Goal: Task Accomplishment & Management: Complete application form

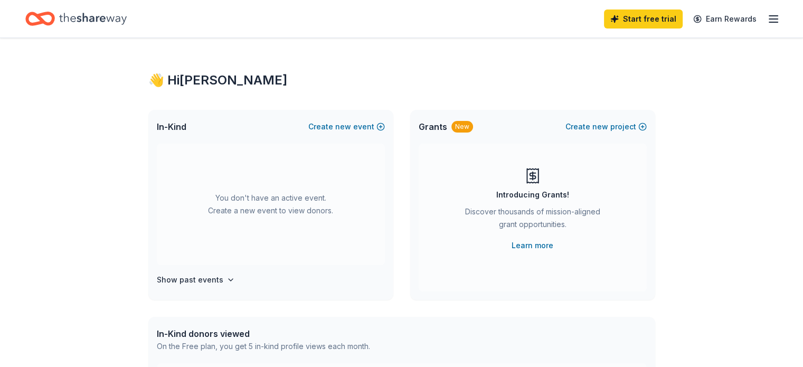
click at [104, 23] on icon "Home" at bounding box center [93, 19] width 68 height 22
click at [55, 16] on icon "Home" at bounding box center [40, 18] width 30 height 25
click at [764, 17] on div "Start free trial Earn Rewards" at bounding box center [401, 18] width 803 height 37
click at [769, 22] on line "button" at bounding box center [773, 22] width 8 height 0
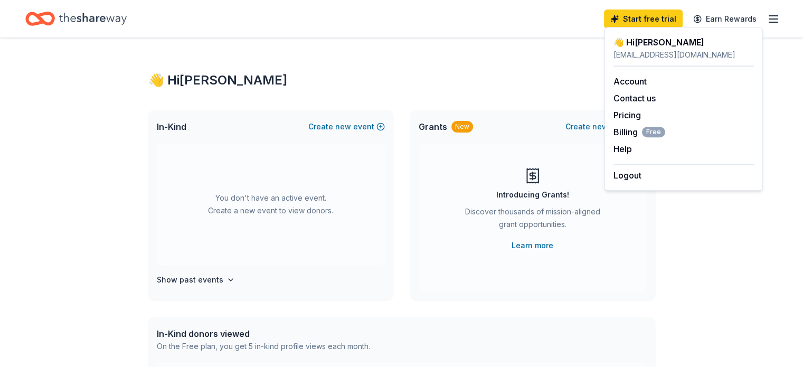
click at [521, 56] on div "👋 Hi Mary In-Kind Create new event You don't have an active event. Create a new…" at bounding box center [401, 346] width 540 height 616
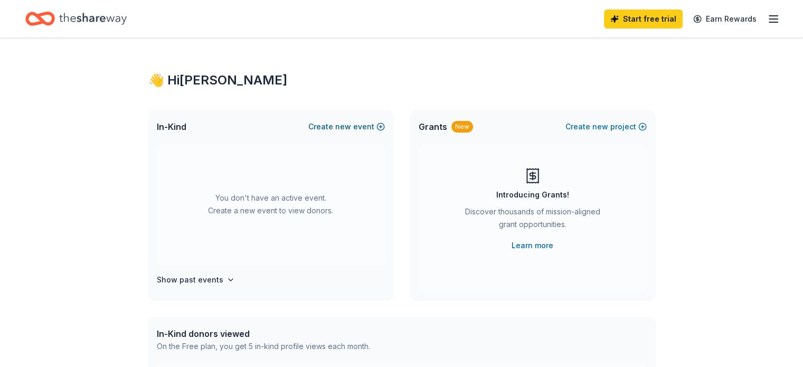
click at [333, 130] on button "Create new event" at bounding box center [346, 126] width 77 height 13
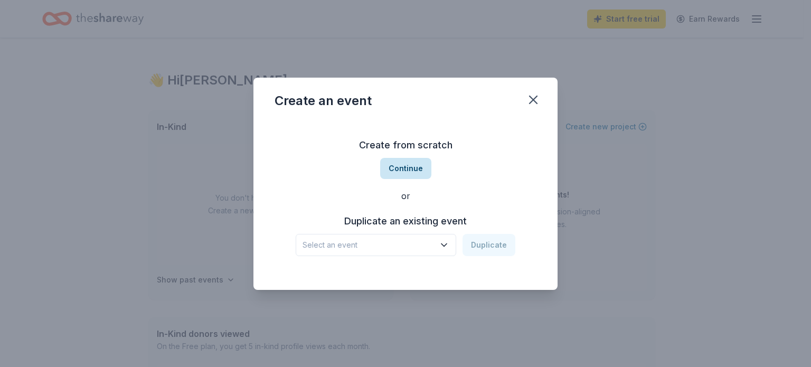
click at [407, 169] on button "Continue" at bounding box center [405, 168] width 51 height 21
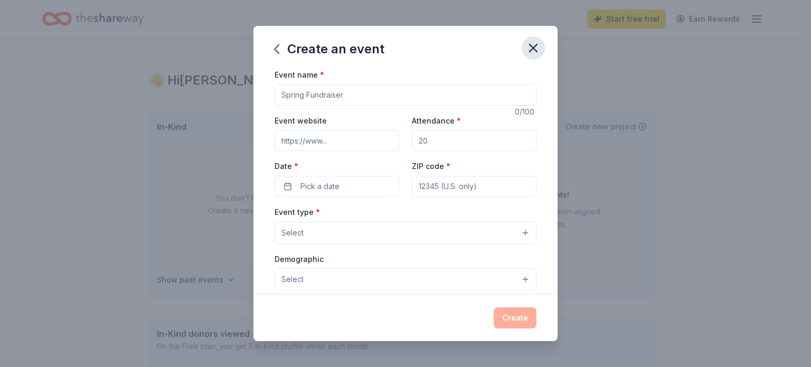
click at [536, 44] on icon "button" at bounding box center [533, 48] width 15 height 15
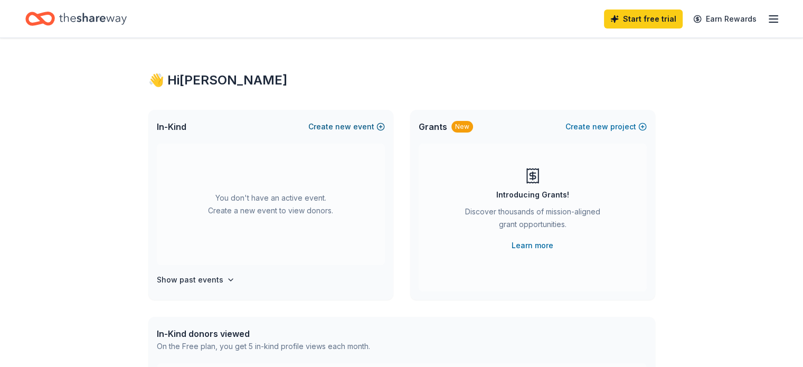
click at [367, 124] on button "Create new event" at bounding box center [346, 126] width 77 height 13
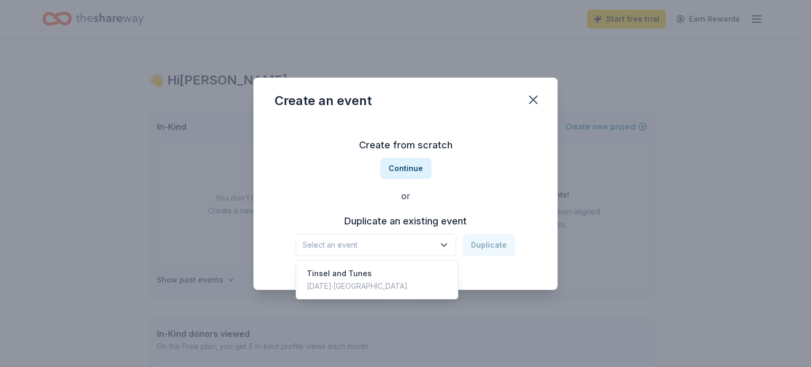
click at [432, 244] on span "Select an event" at bounding box center [368, 245] width 132 height 13
click at [420, 276] on div "Tinsel and Tunes Dec 10, 2024 · TX" at bounding box center [376, 280] width 157 height 34
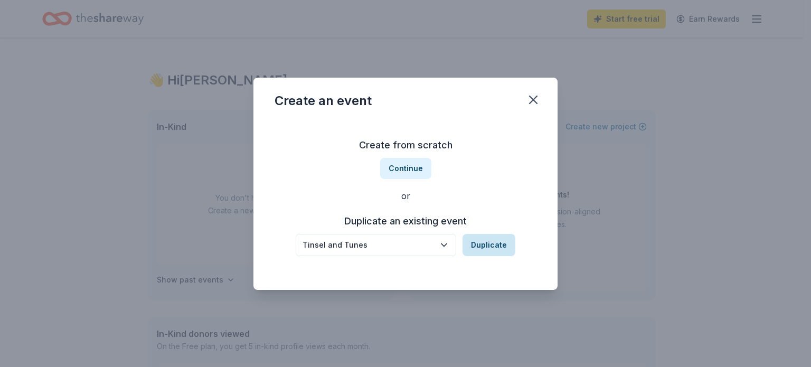
scroll to position [363, 0]
click at [492, 247] on button "Duplicate" at bounding box center [488, 245] width 53 height 22
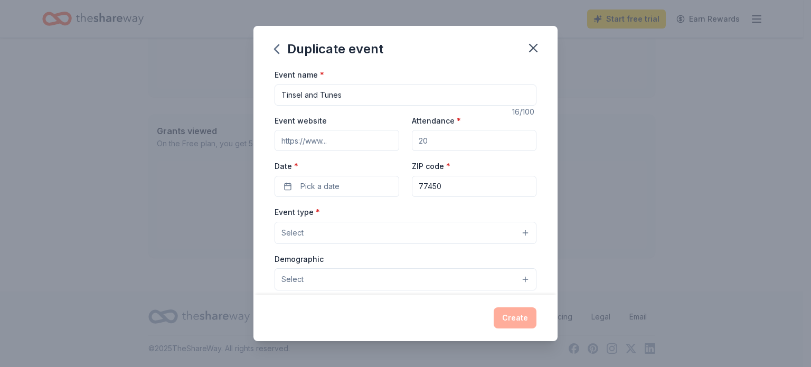
click at [436, 143] on input "Attendance *" at bounding box center [474, 140] width 125 height 21
drag, startPoint x: 436, startPoint y: 143, endPoint x: 395, endPoint y: 142, distance: 41.2
click at [395, 142] on div "Event website Attendance * 250 Date * Pick a date ZIP code * 77450" at bounding box center [405, 155] width 262 height 83
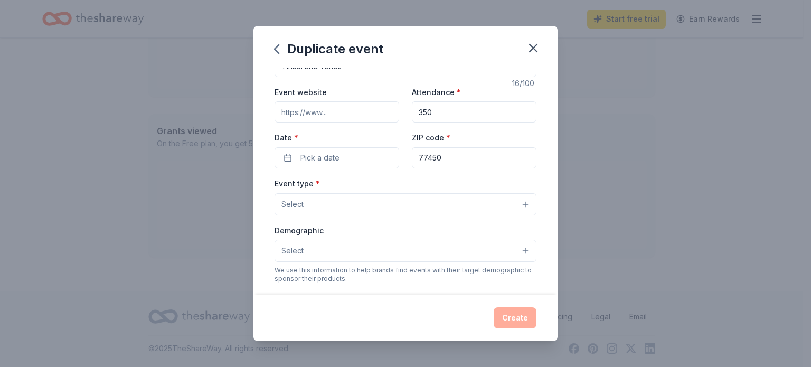
scroll to position [53, 0]
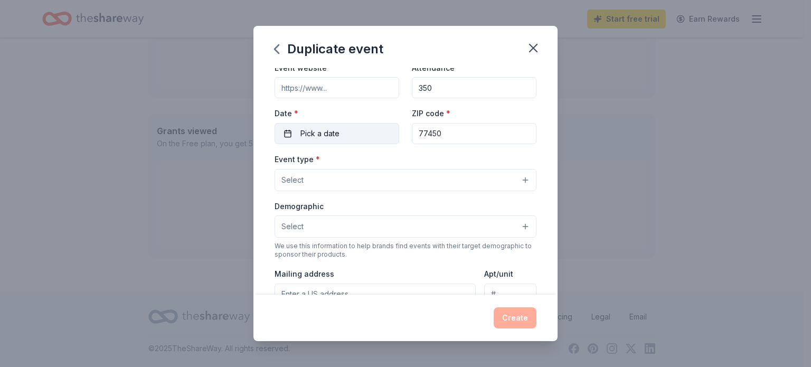
type input "350"
click at [327, 132] on span "Pick a date" at bounding box center [319, 133] width 39 height 13
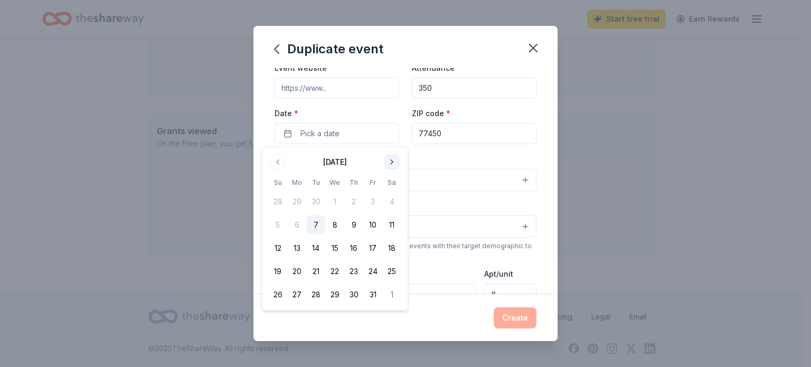
click at [390, 160] on button "Go to next month" at bounding box center [391, 162] width 15 height 15
click at [317, 227] on button "9" at bounding box center [315, 224] width 19 height 19
click at [457, 316] on div "Create" at bounding box center [405, 317] width 262 height 21
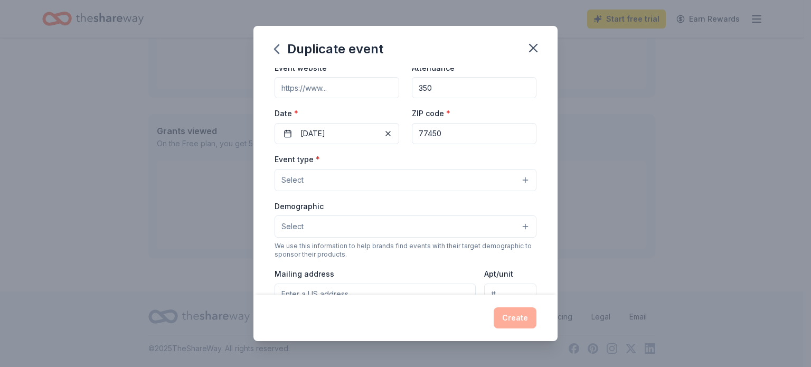
click at [411, 175] on button "Select" at bounding box center [405, 180] width 262 height 22
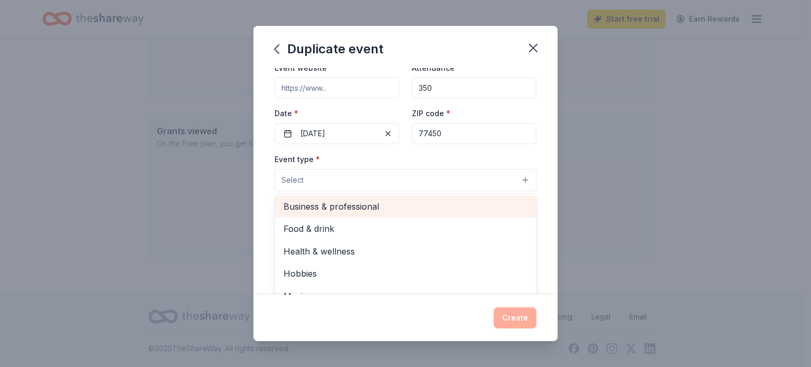
scroll to position [35, 0]
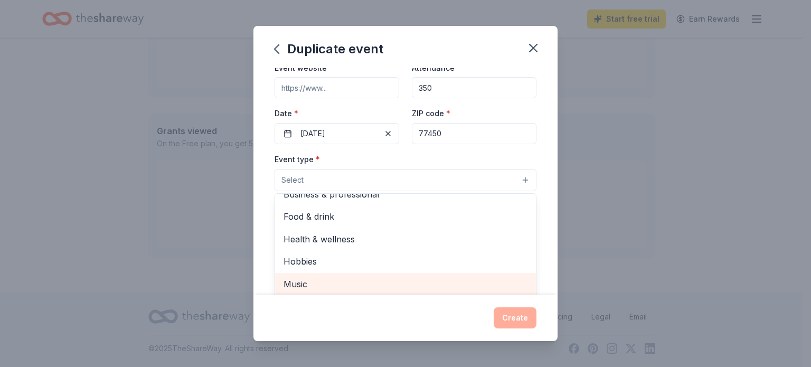
click at [378, 285] on span "Music" at bounding box center [405, 284] width 244 height 14
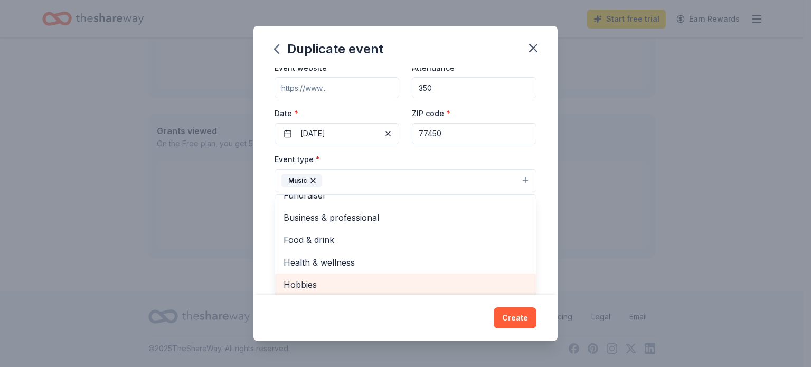
scroll to position [13, 0]
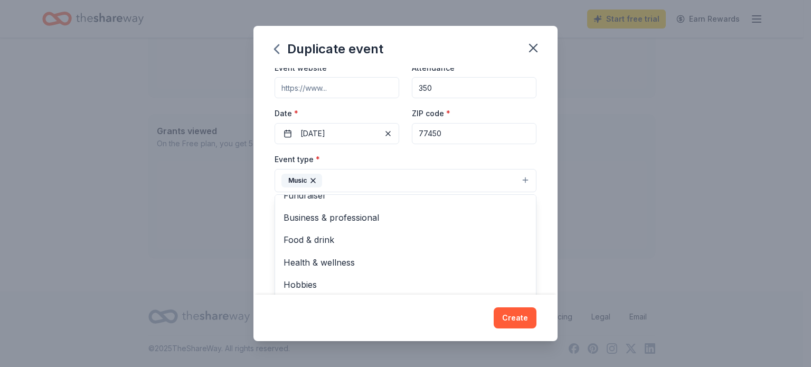
click at [270, 276] on div "Event name * Tinsel and Tunes 16 /100 Event website Attendance * 350 Date * 12/…" at bounding box center [405, 181] width 304 height 226
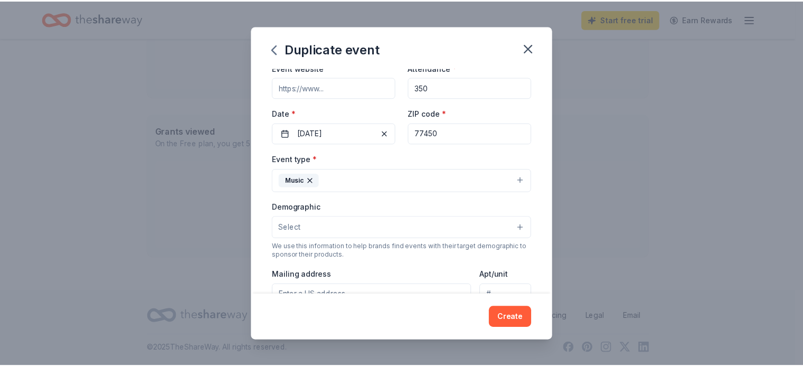
scroll to position [106, 0]
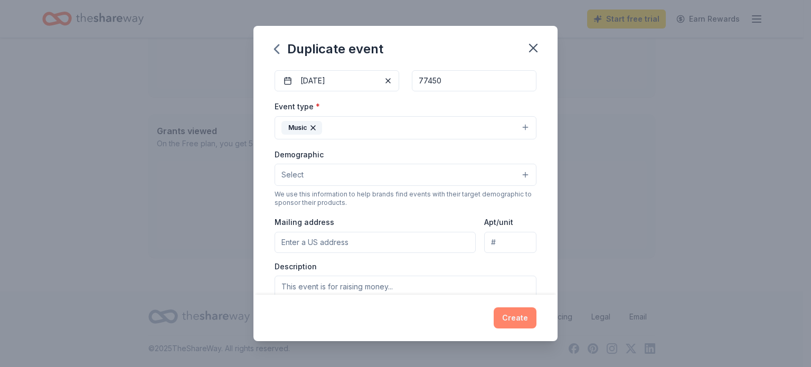
click at [523, 326] on button "Create" at bounding box center [514, 317] width 43 height 21
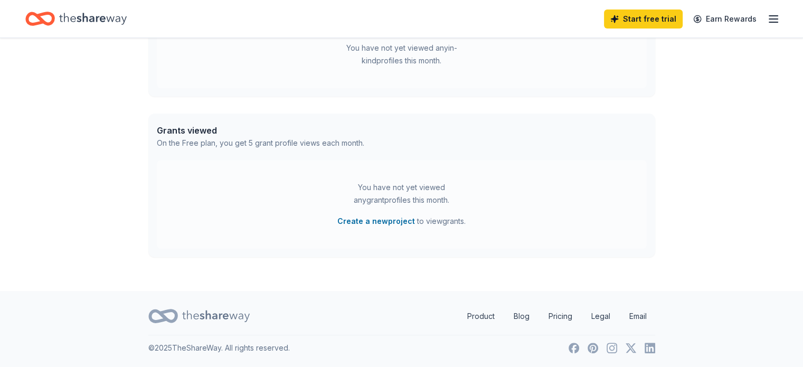
scroll to position [342, 0]
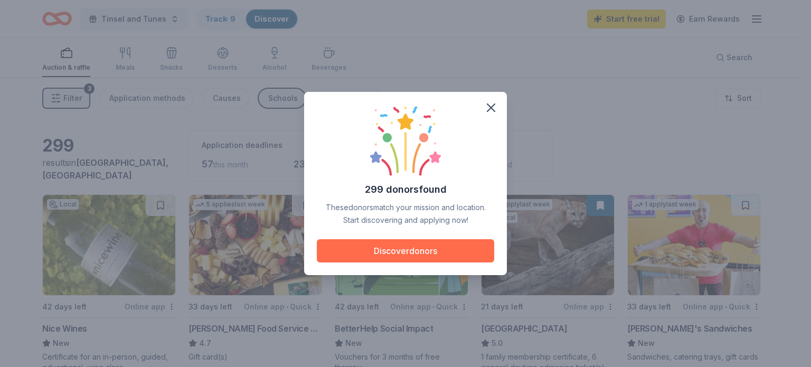
click at [417, 254] on button "Discover donors" at bounding box center [405, 250] width 177 height 23
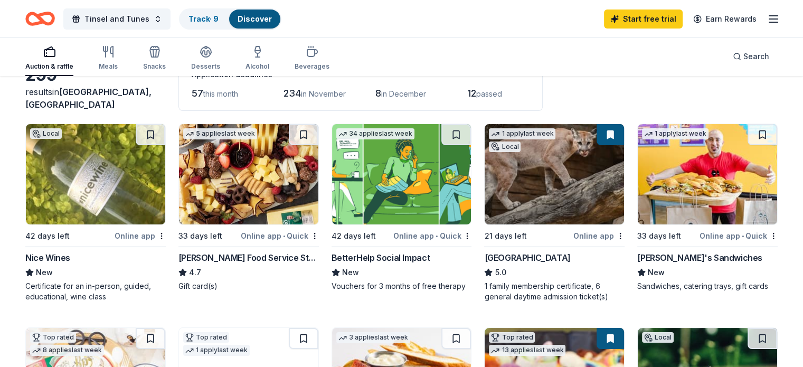
scroll to position [53, 0]
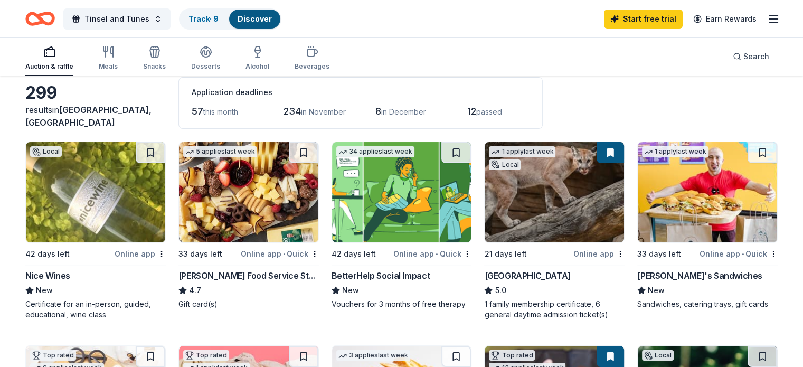
click at [120, 210] on img at bounding box center [95, 192] width 139 height 100
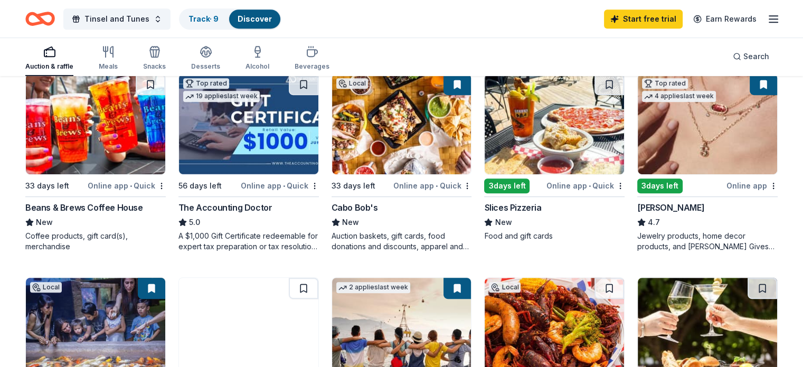
scroll to position [581, 0]
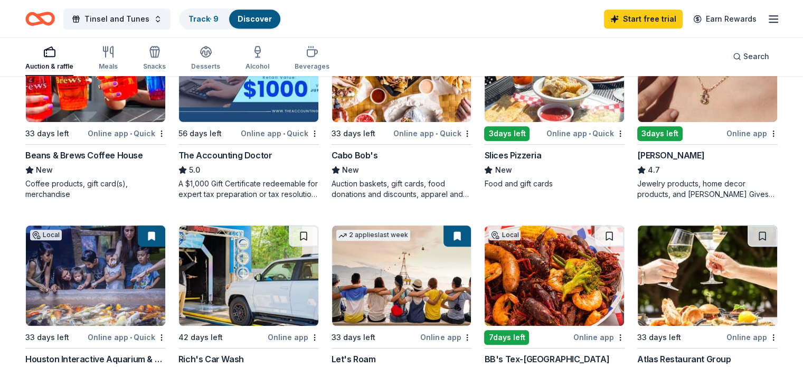
click at [245, 113] on img at bounding box center [248, 72] width 139 height 100
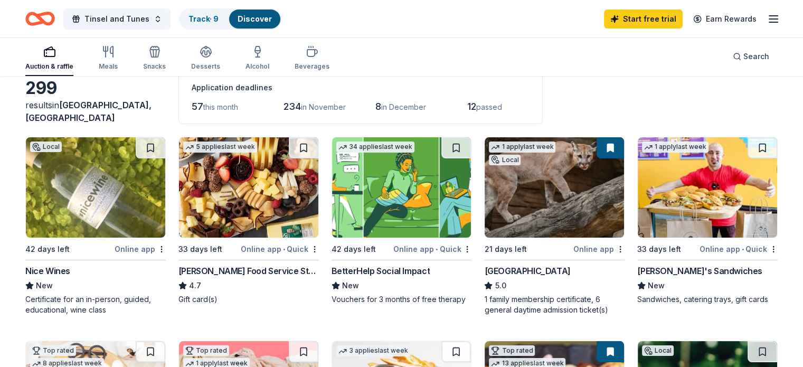
scroll to position [53, 0]
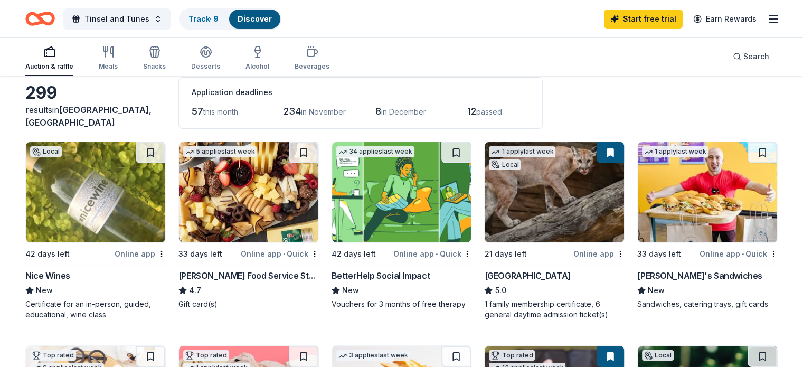
click at [404, 201] on img at bounding box center [401, 192] width 139 height 100
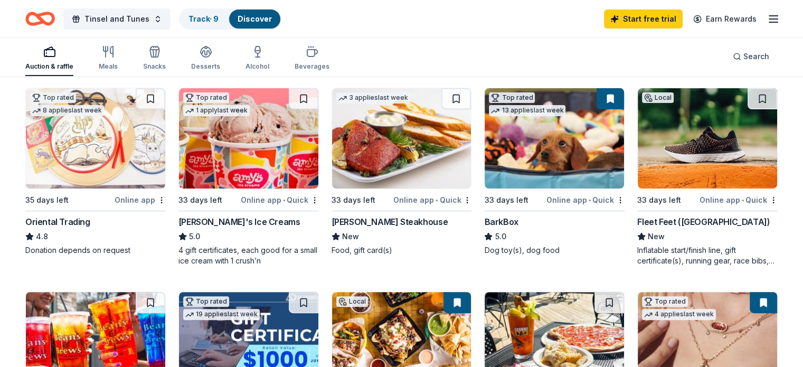
scroll to position [317, 0]
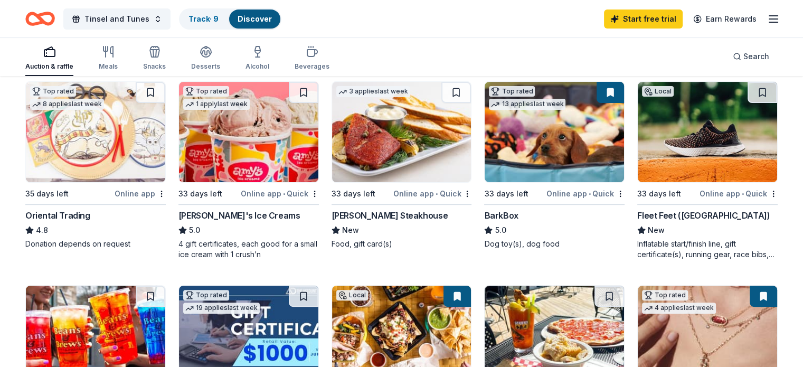
click at [679, 147] on img at bounding box center [707, 132] width 139 height 100
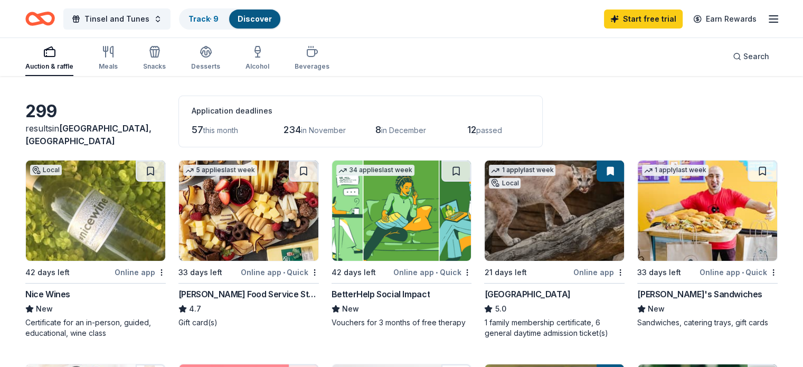
scroll to position [53, 0]
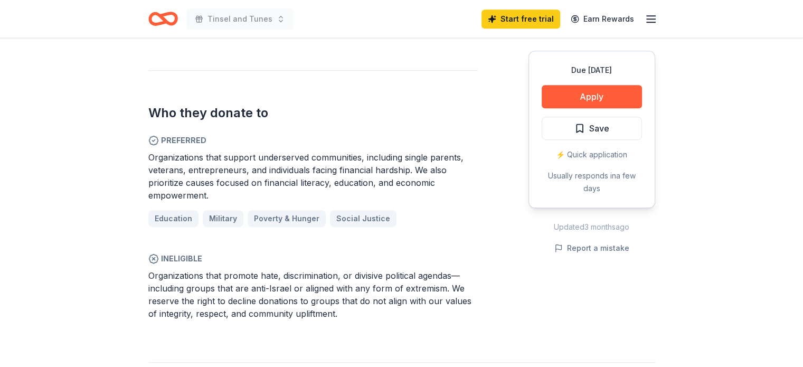
scroll to position [581, 0]
